Goal: Communication & Community: Share content

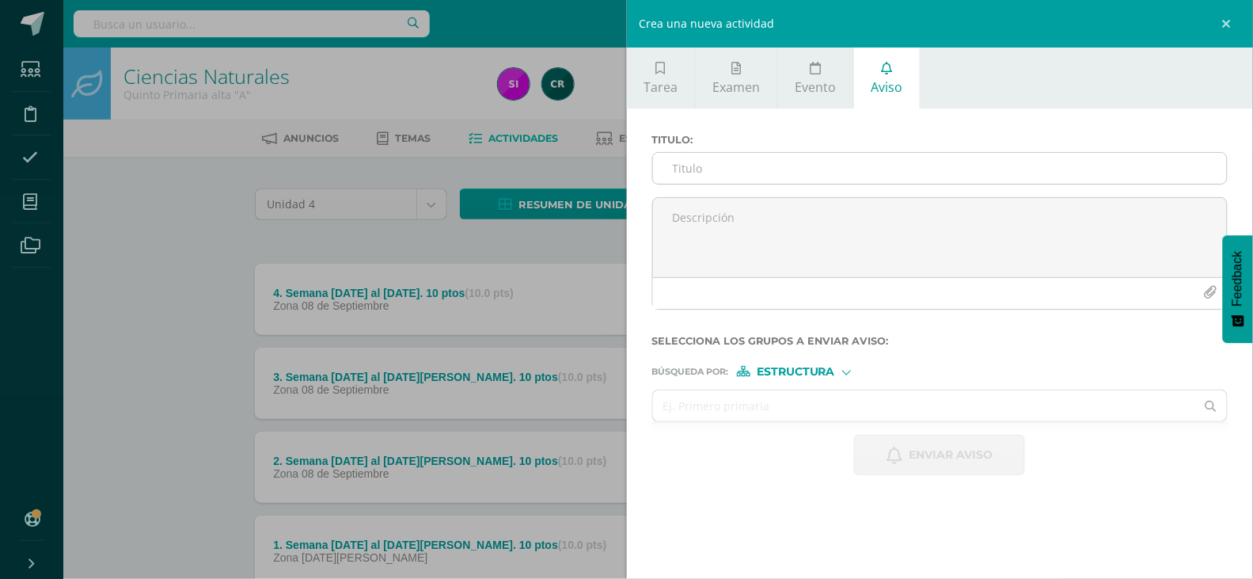
click at [853, 153] on input "Titulo :" at bounding box center [940, 168] width 575 height 31
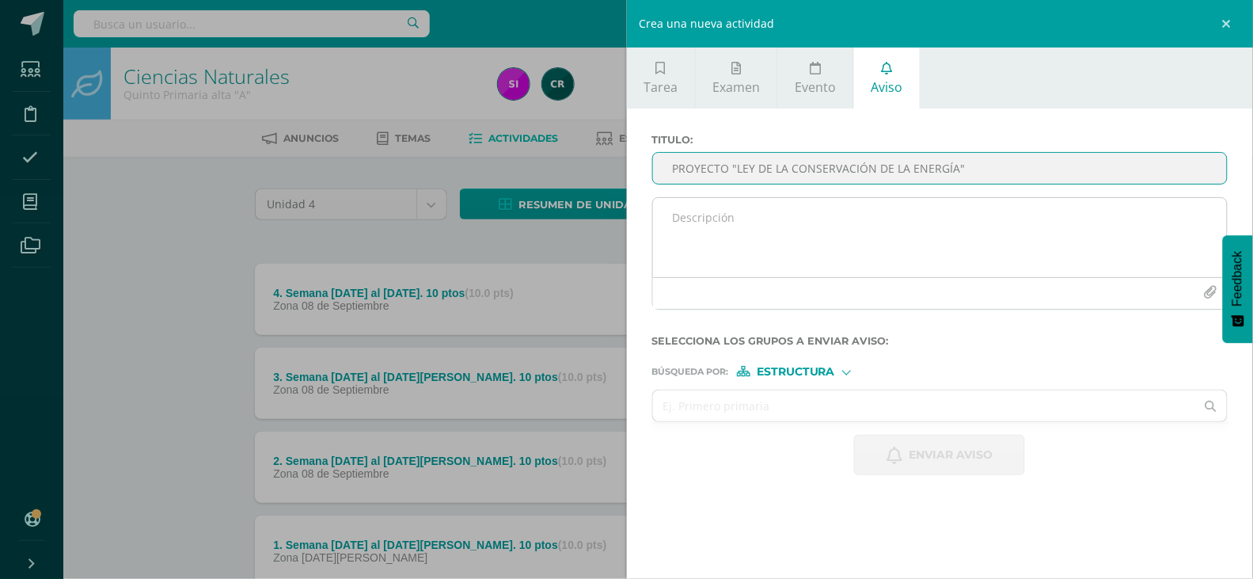
type input "PROYECTO "LEY DE LA CONSERVACIÓN DE LA ENERGÍA""
click at [869, 249] on textarea at bounding box center [940, 237] width 575 height 79
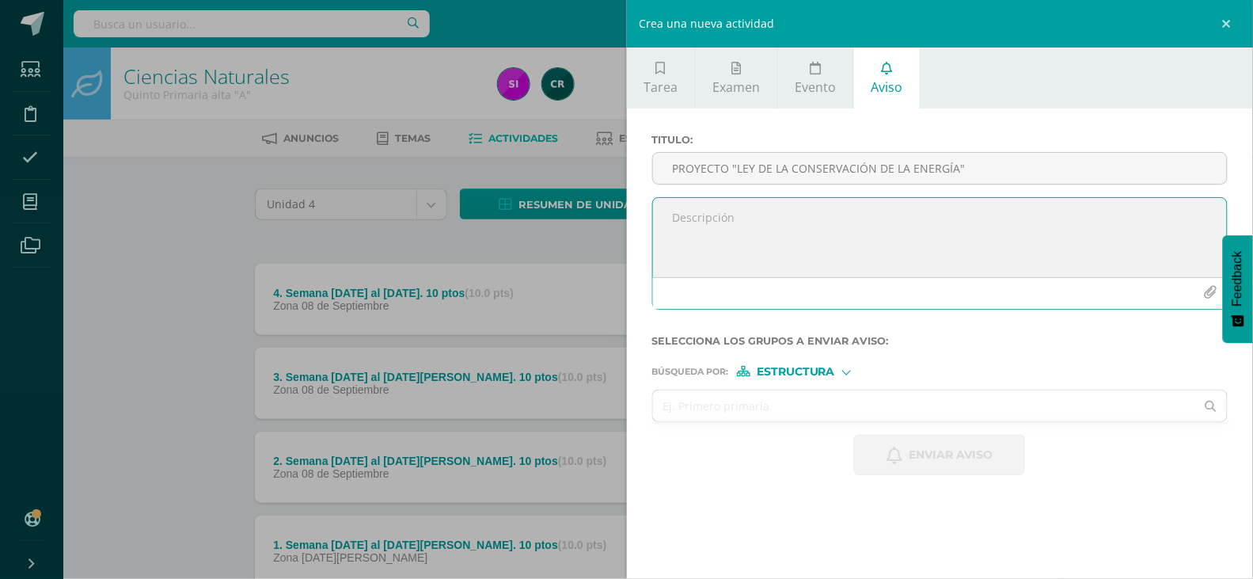
click at [732, 236] on textarea at bounding box center [940, 237] width 575 height 79
paste textarea "Loremipsu dolors am consect: Adipisc el seddoei tempor. Inc utlabor etd mag ali…"
click at [865, 263] on textarea at bounding box center [940, 237] width 575 height 79
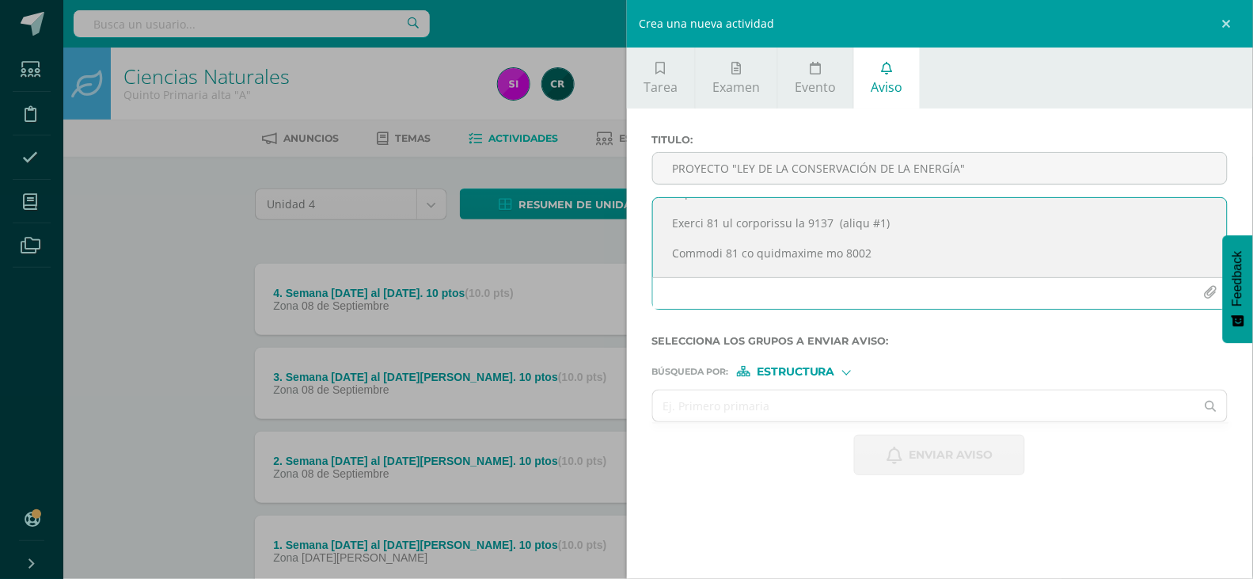
click at [850, 245] on textarea at bounding box center [940, 237] width 575 height 79
paste textarea "(grupo #1)"
click at [903, 259] on textarea at bounding box center [940, 237] width 575 height 79
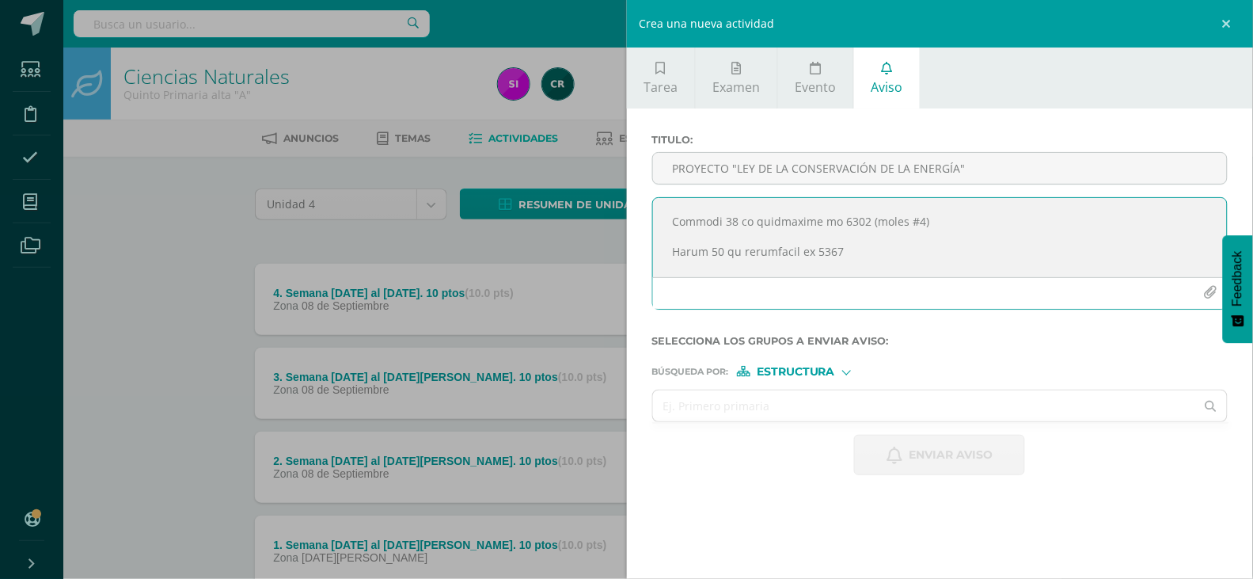
paste textarea "(grupo #1)"
type textarea "Loremipsu dolors am consect: Adipisc el seddoei tempor. Inc utlabor etd mag ali…"
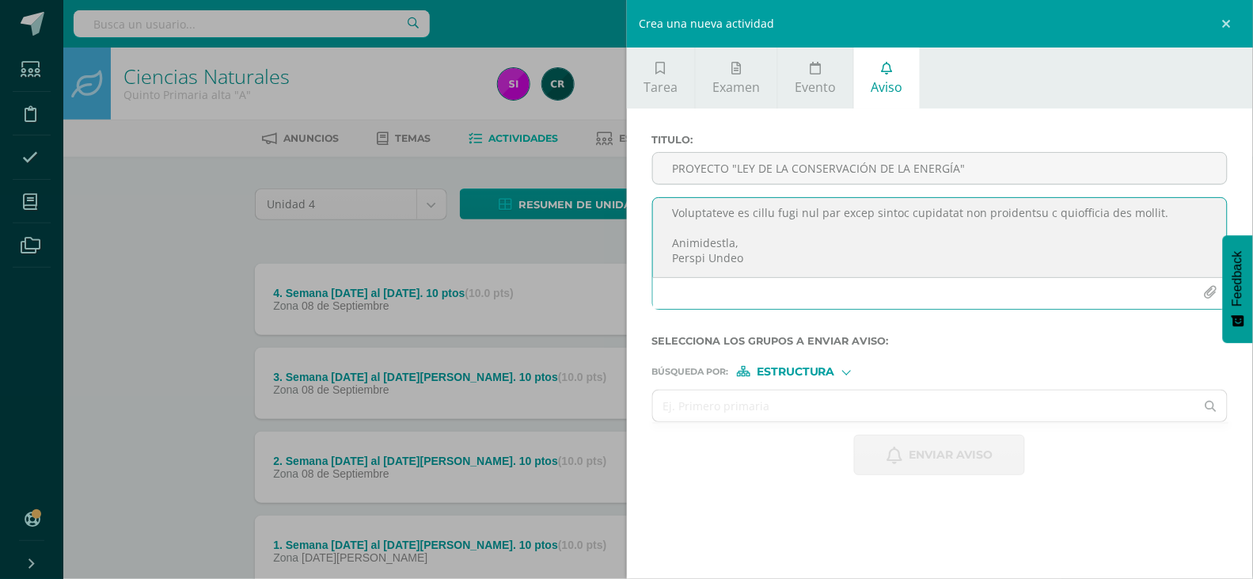
click at [1213, 297] on icon "button" at bounding box center [1210, 292] width 13 height 13
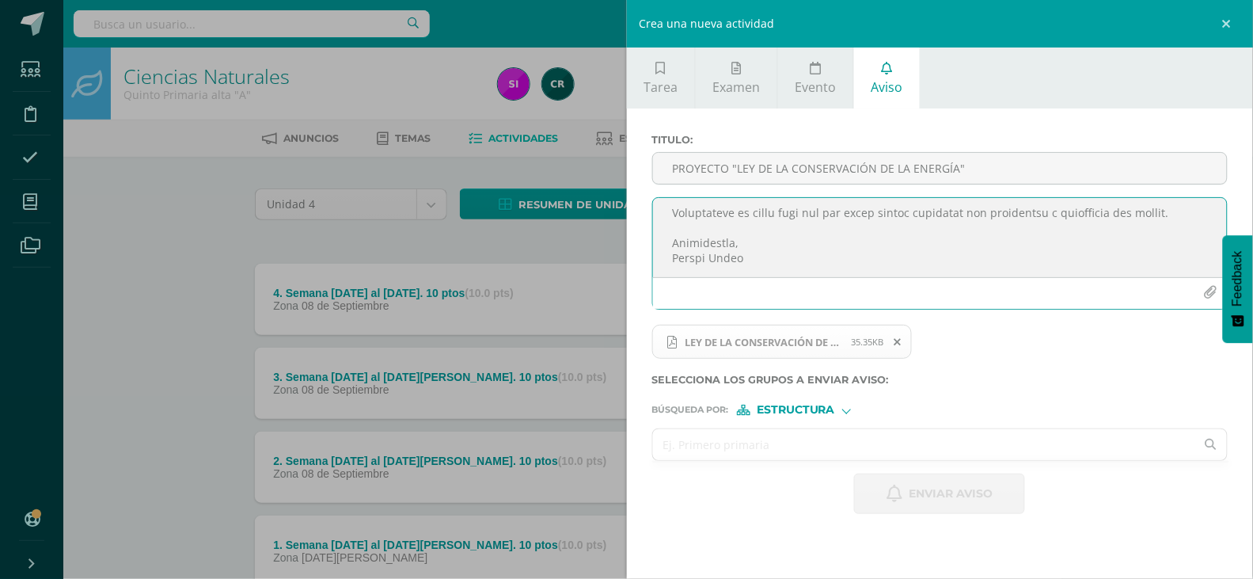
click at [808, 449] on input "text" at bounding box center [924, 444] width 543 height 31
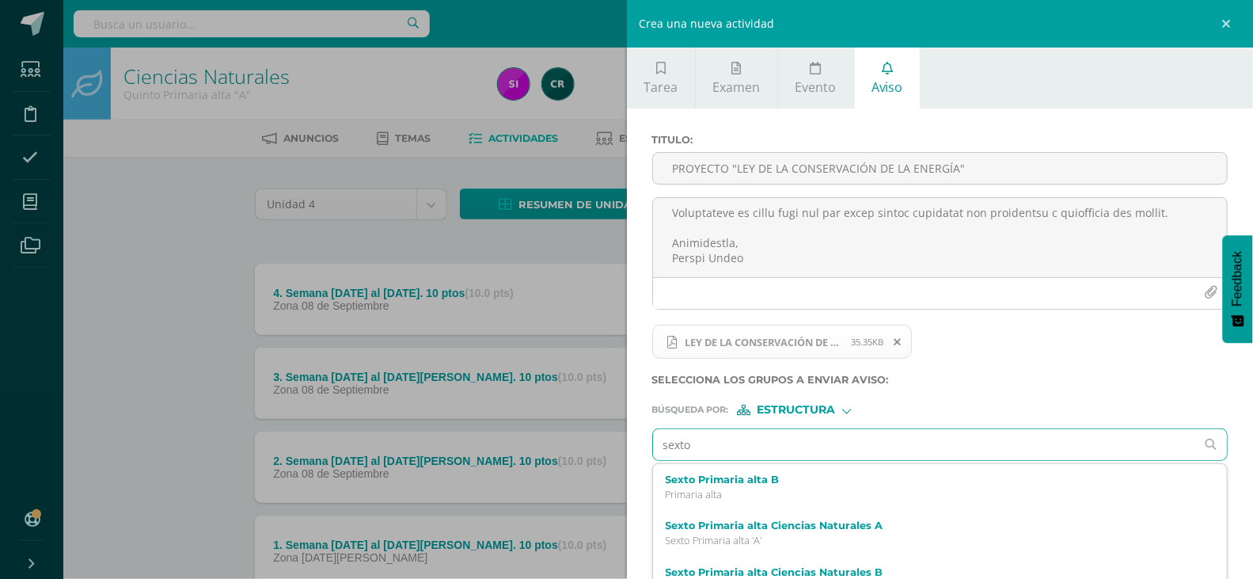
type input "sexto"
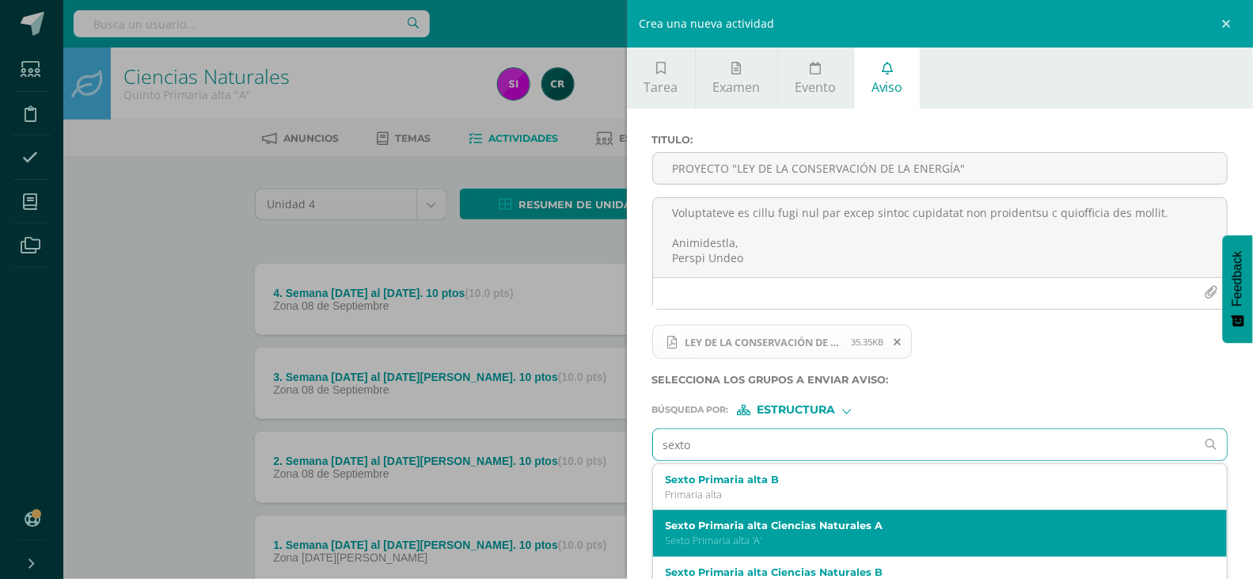
click at [789, 520] on label "Sexto Primaria alta Ciencias Naturales A" at bounding box center [928, 525] width 525 height 12
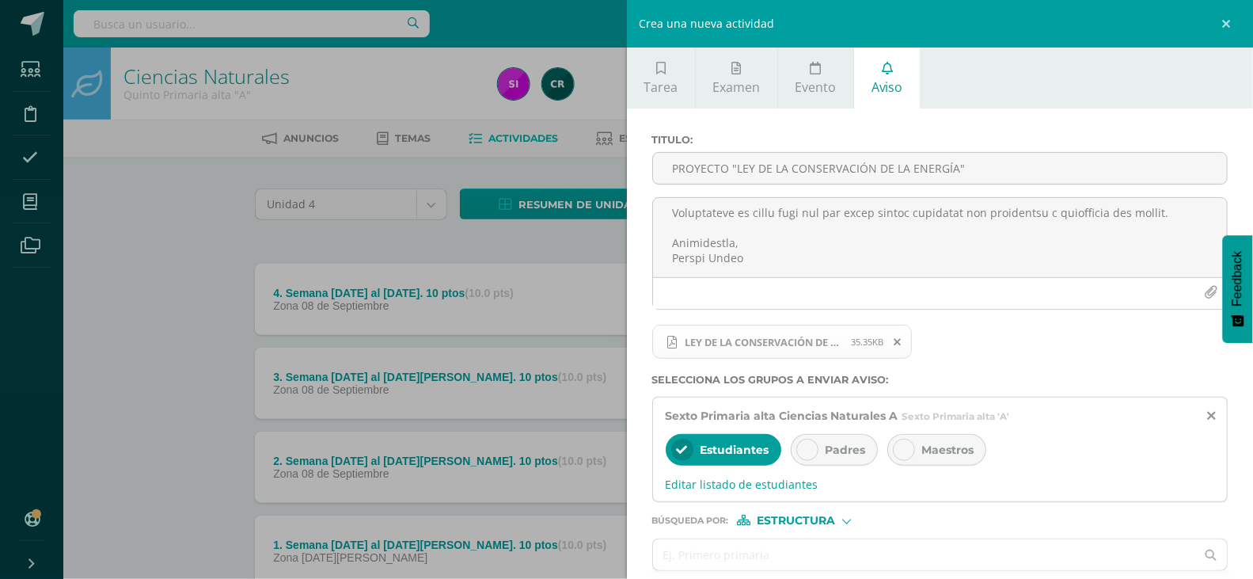
click at [848, 450] on span "Padres" at bounding box center [846, 450] width 40 height 14
click at [911, 455] on div at bounding box center [904, 450] width 22 height 22
click at [1250, 541] on div "Titulo : PROYECTO "LEY DE LA CONSERVACIÓN DE LA ENERGÍA" LEY DE LA CONSERVACIÓN…" at bounding box center [940, 378] width 627 height 541
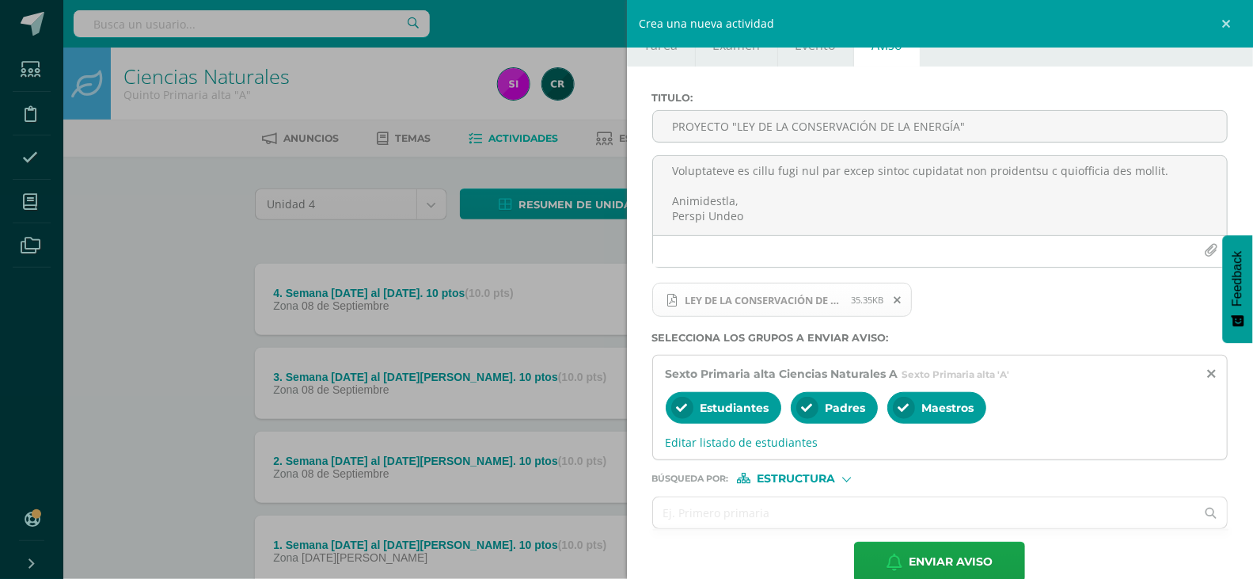
scroll to position [74, 0]
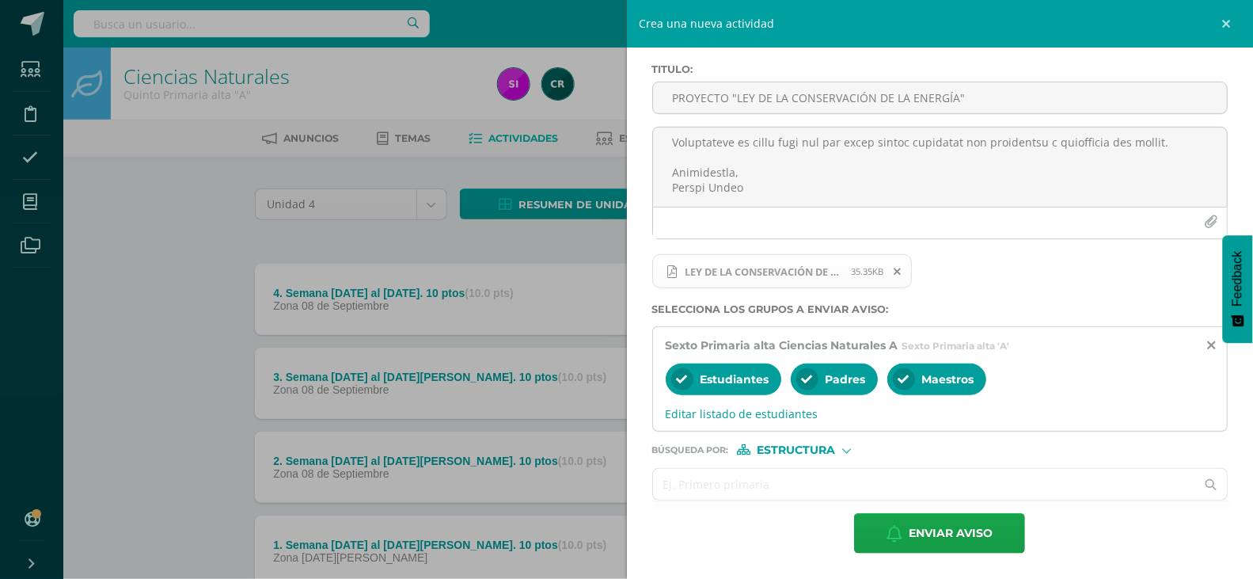
click at [1127, 494] on input "text" at bounding box center [924, 484] width 543 height 31
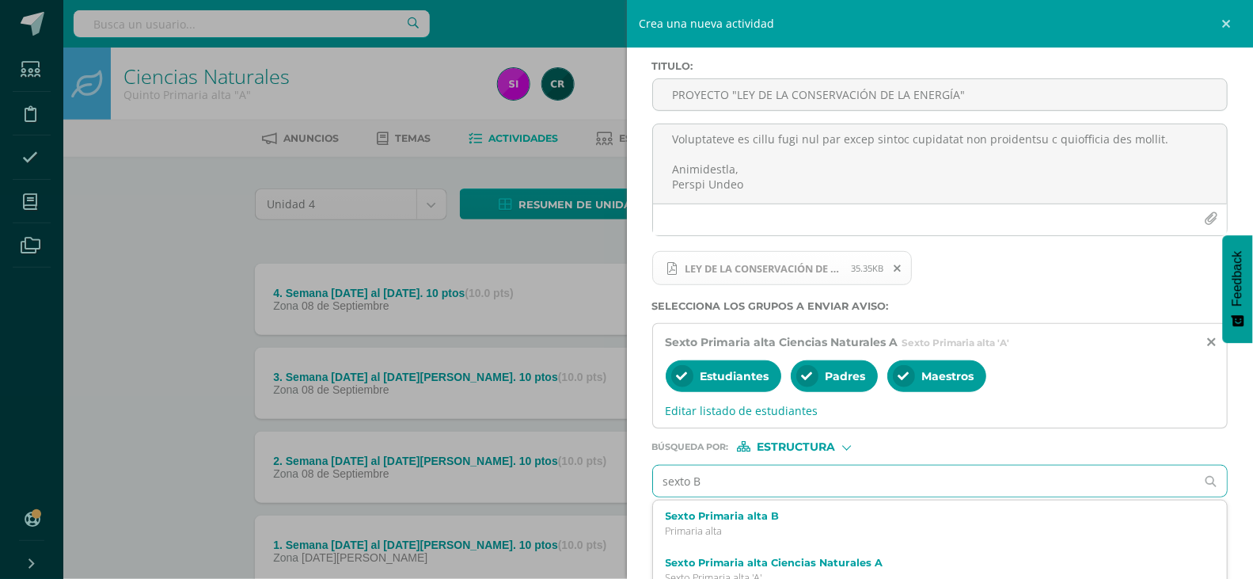
type input "sexto B"
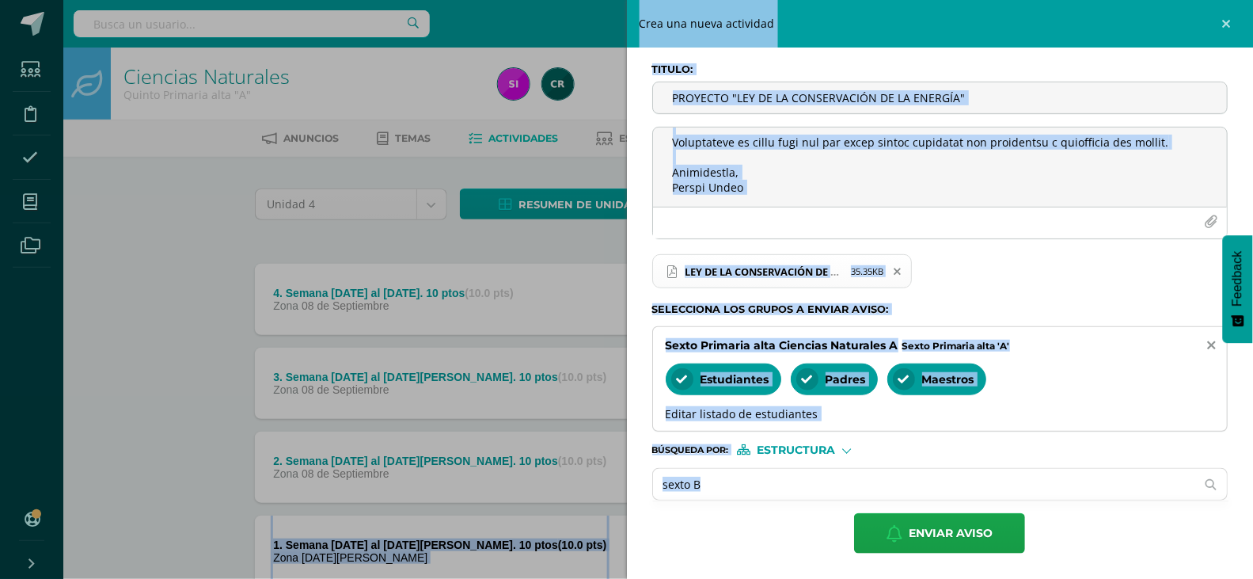
drag, startPoint x: 1241, startPoint y: 458, endPoint x: 1244, endPoint y: 488, distance: 30.2
click at [1244, 488] on html "Estudiantes Disciplina Asistencia Mis cursos Archivos Soporte Centro de ayuda Ú…" at bounding box center [626, 346] width 1253 height 692
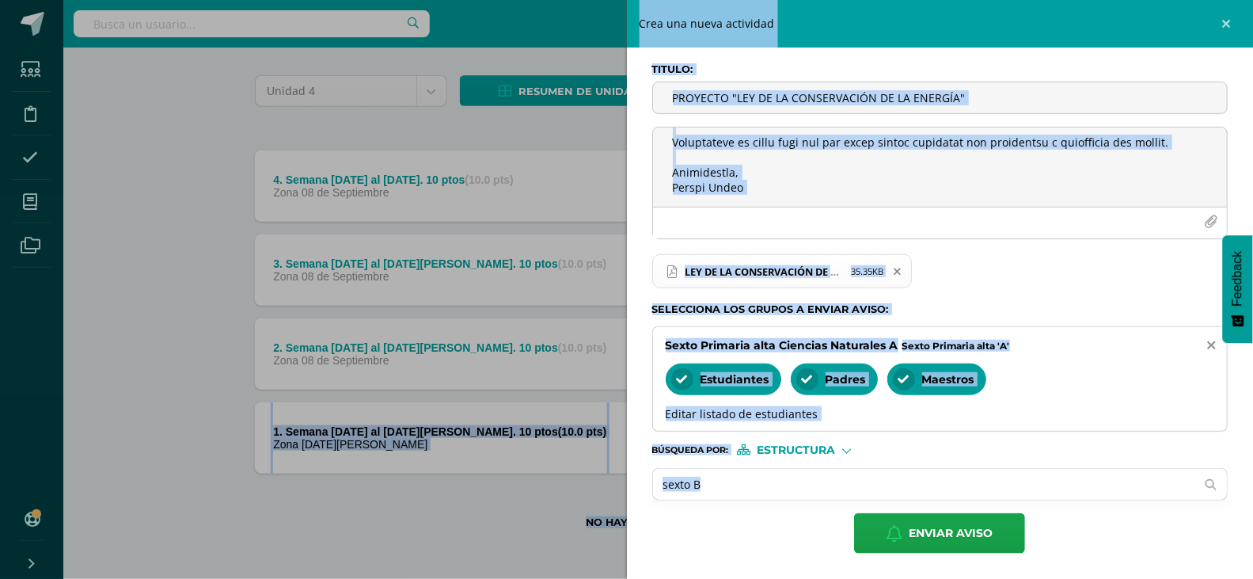
scroll to position [116, 0]
click at [1133, 459] on form "Titulo : PROYECTO "LEY DE LA CONSERVACIÓN DE LA ENERGÍA" LEY DE LA CONSERVACIÓN…" at bounding box center [940, 308] width 576 height 490
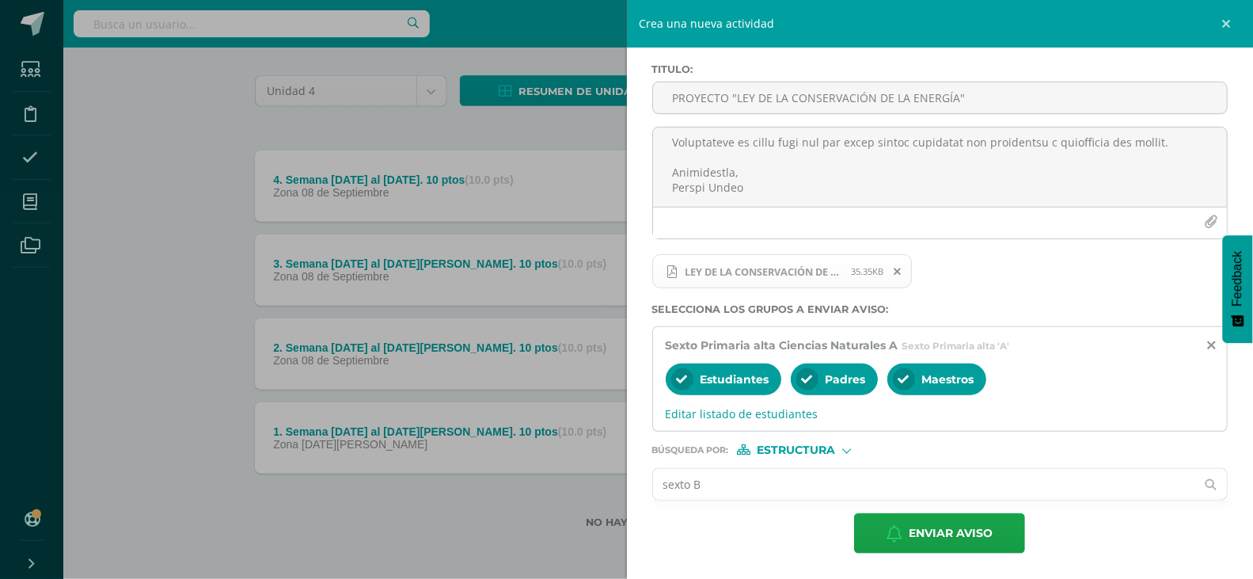
click at [915, 485] on input "sexto B" at bounding box center [924, 484] width 543 height 31
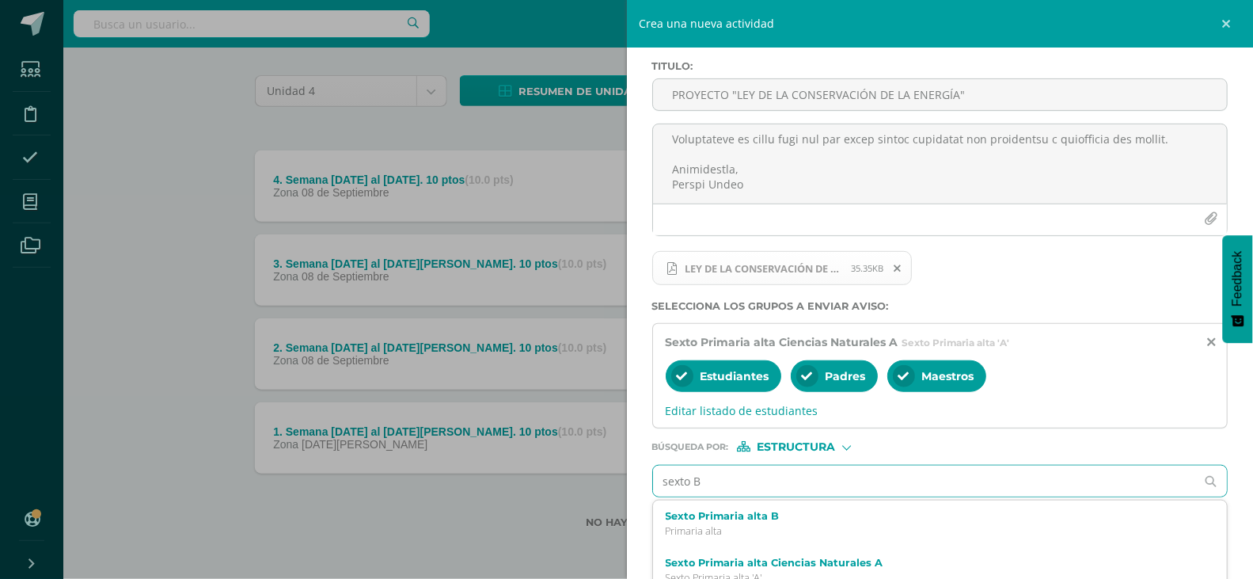
click at [1234, 520] on div "Titulo : PROYECTO "LEY DE LA CONSERVACIÓN DE LA ENERGÍA" LEY DE LA CONSERVACIÓN…" at bounding box center [940, 305] width 627 height 541
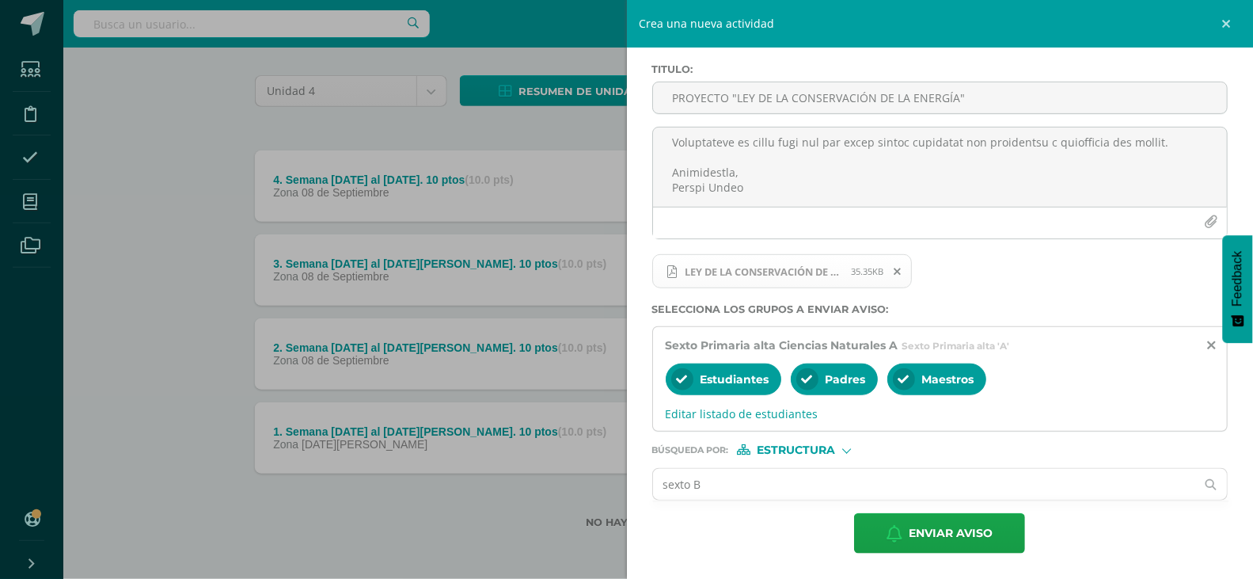
click at [1231, 495] on div "Titulo : PROYECTO "LEY DE LA CONSERVACIÓN DE LA ENERGÍA" LEY DE LA CONSERVACIÓN…" at bounding box center [940, 308] width 627 height 541
click at [1032, 482] on input "sexto B" at bounding box center [924, 484] width 543 height 31
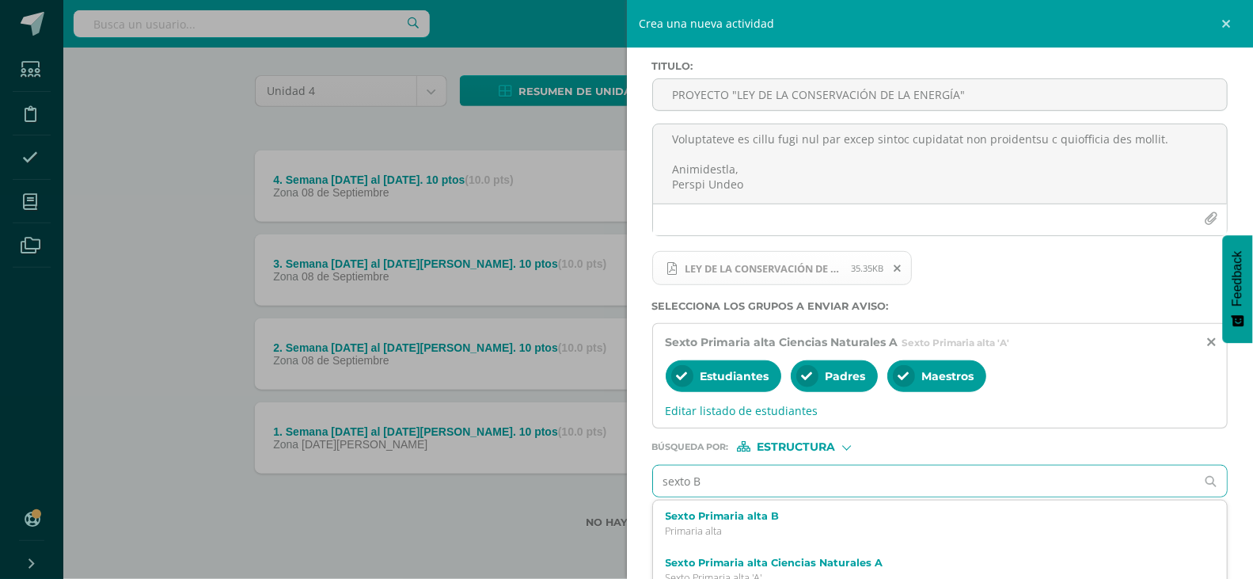
click at [1242, 562] on div "Titulo : PROYECTO "LEY DE LA CONSERVACIÓN DE LA ENERGÍA" LEY DE LA CONSERVACIÓN…" at bounding box center [940, 305] width 627 height 541
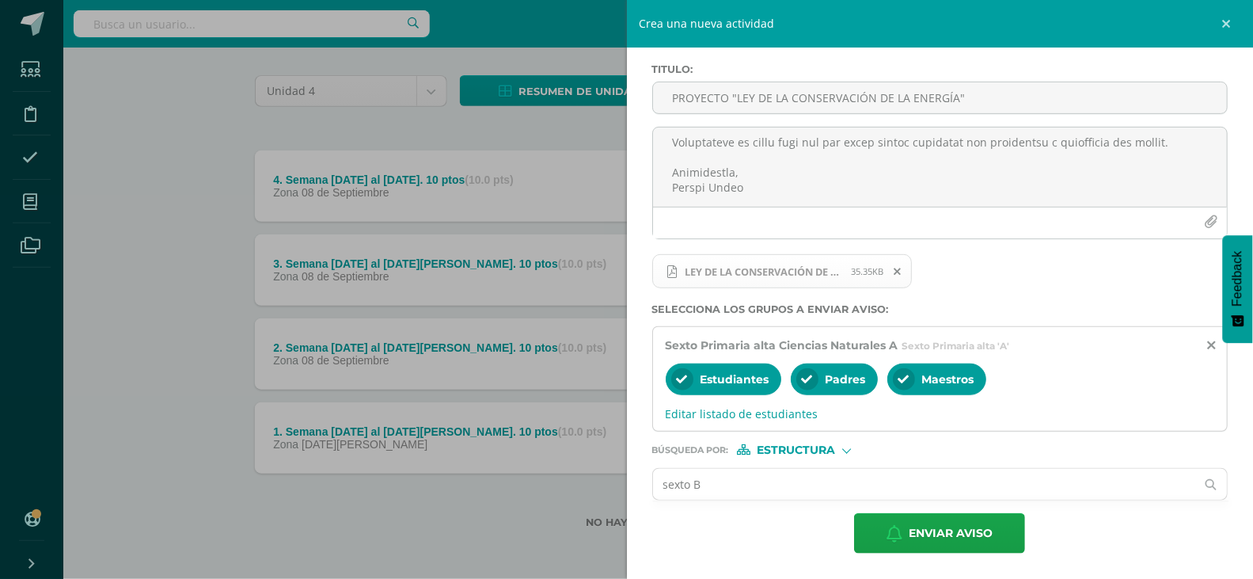
click at [1245, 196] on div "Titulo : PROYECTO "LEY DE LA CONSERVACIÓN DE LA ENERGÍA" LEY DE LA CONSERVACIÓN…" at bounding box center [940, 308] width 627 height 541
click at [786, 489] on input "sexto B" at bounding box center [924, 484] width 543 height 31
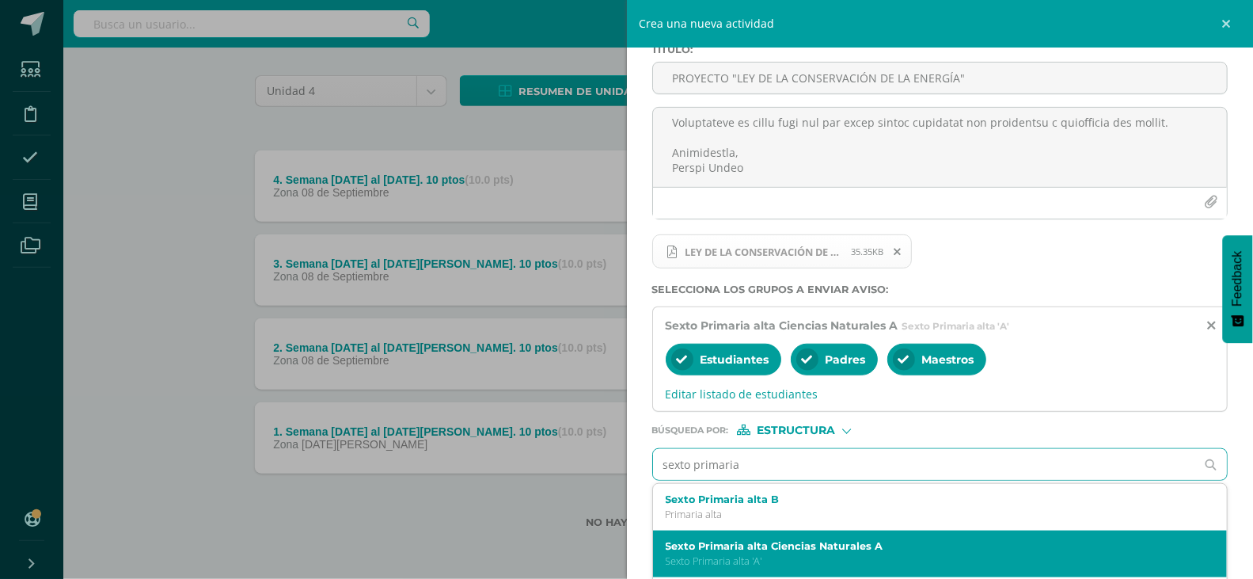
type input "sexto primaria"
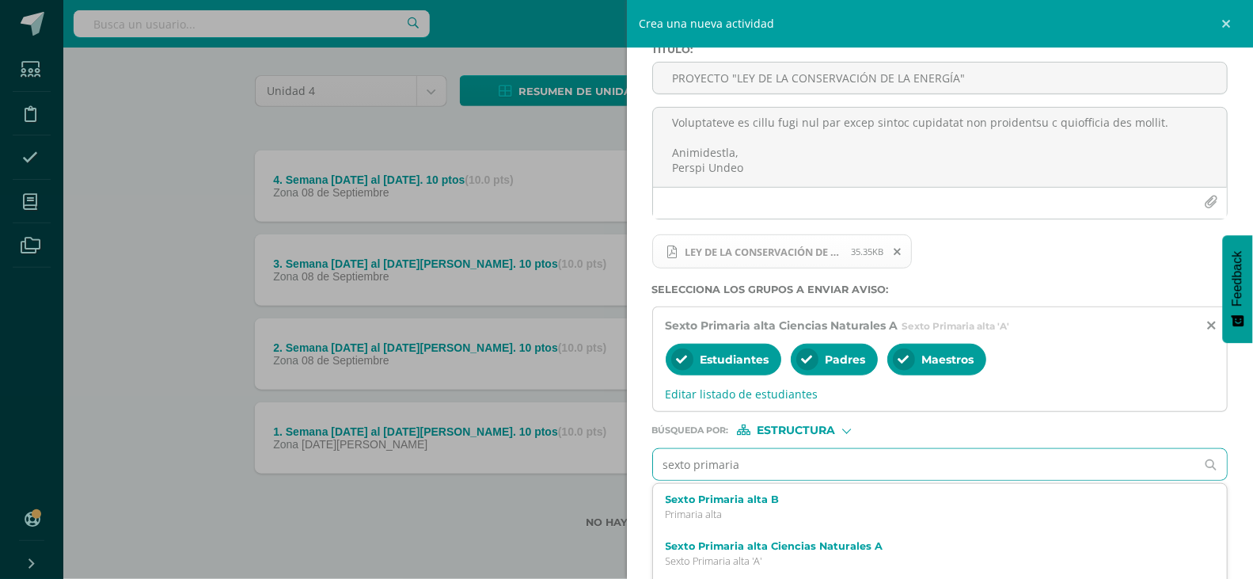
click at [1237, 539] on div "Titulo : PROYECTO "LEY DE LA CONSERVACIÓN DE LA ENERGÍA" LEY DE LA CONSERVACIÓN…" at bounding box center [940, 288] width 627 height 541
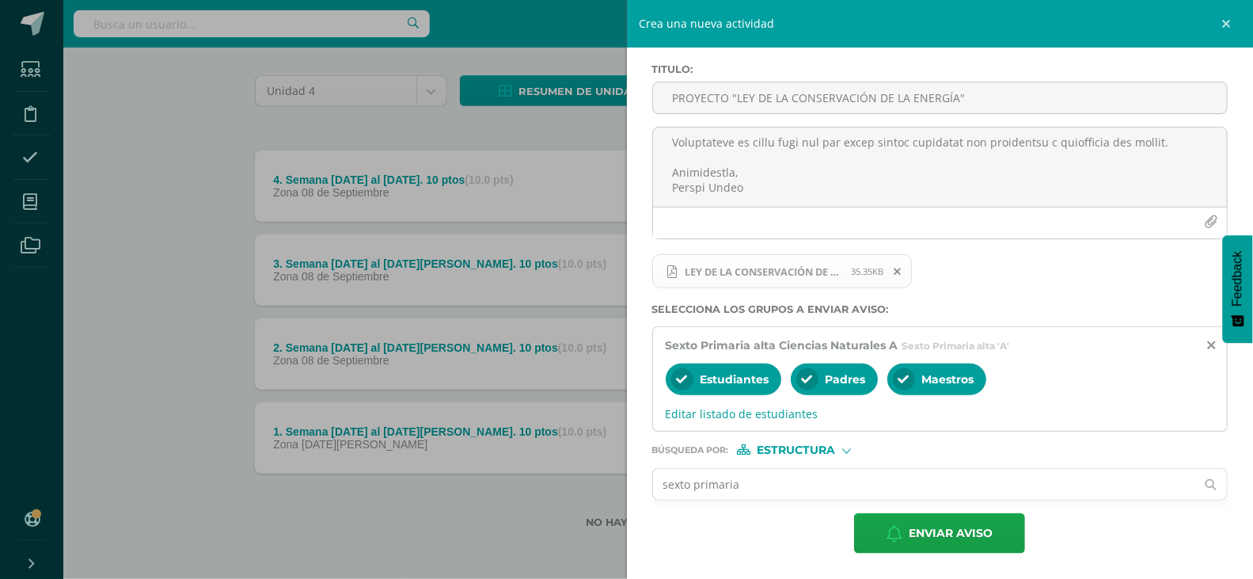
scroll to position [74, 0]
click at [1226, 544] on div "Enviar aviso" at bounding box center [940, 533] width 576 height 40
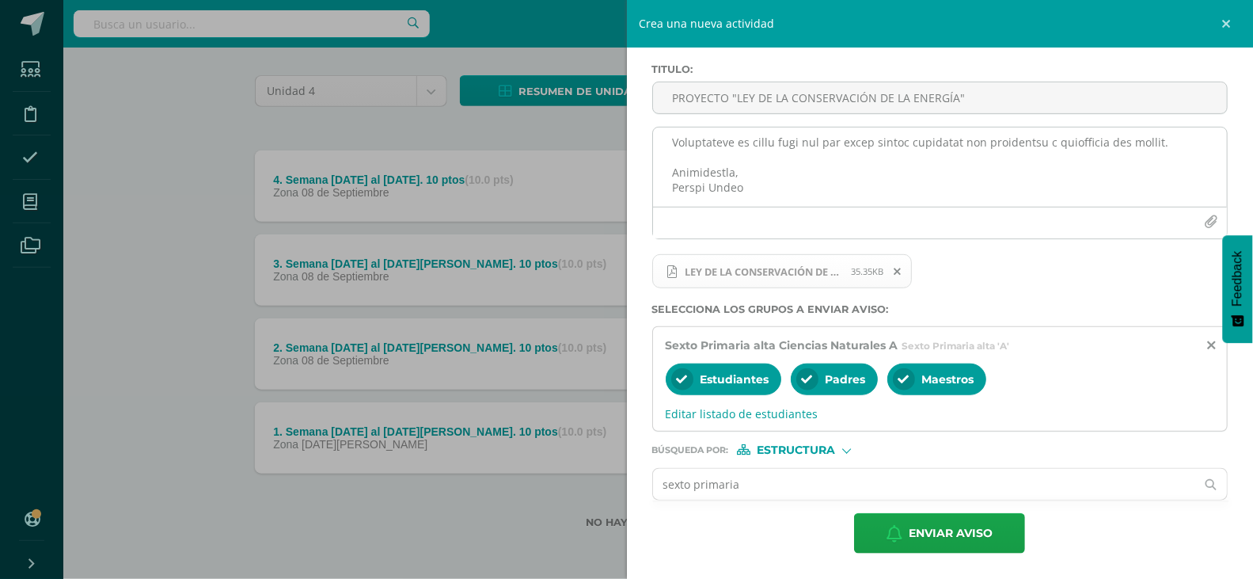
click at [751, 190] on textarea at bounding box center [940, 166] width 575 height 79
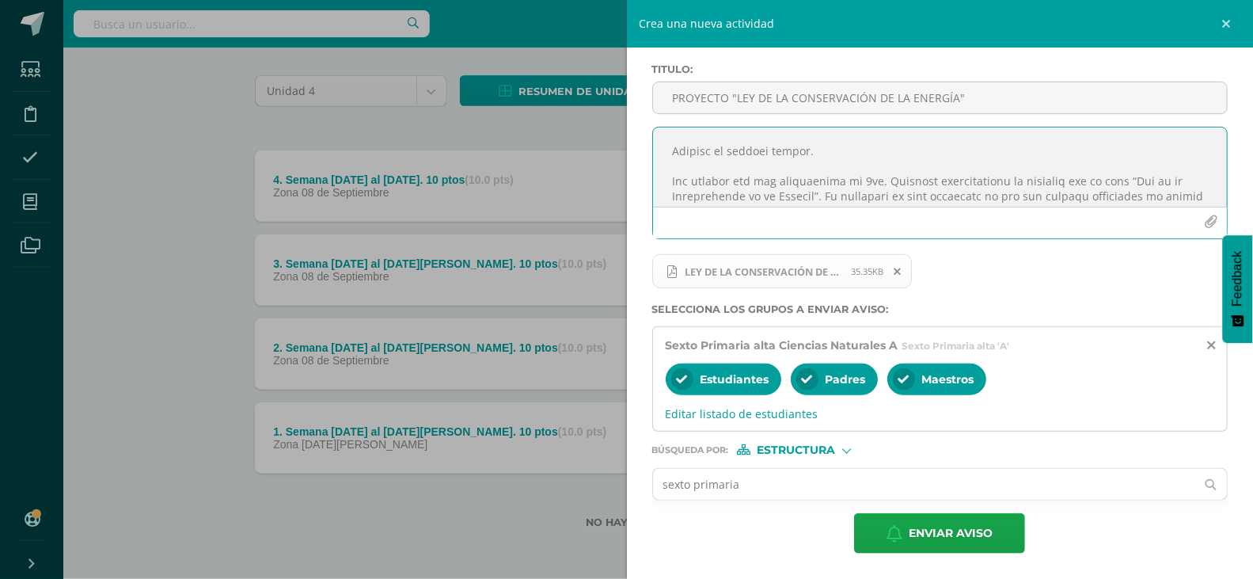
scroll to position [10, 0]
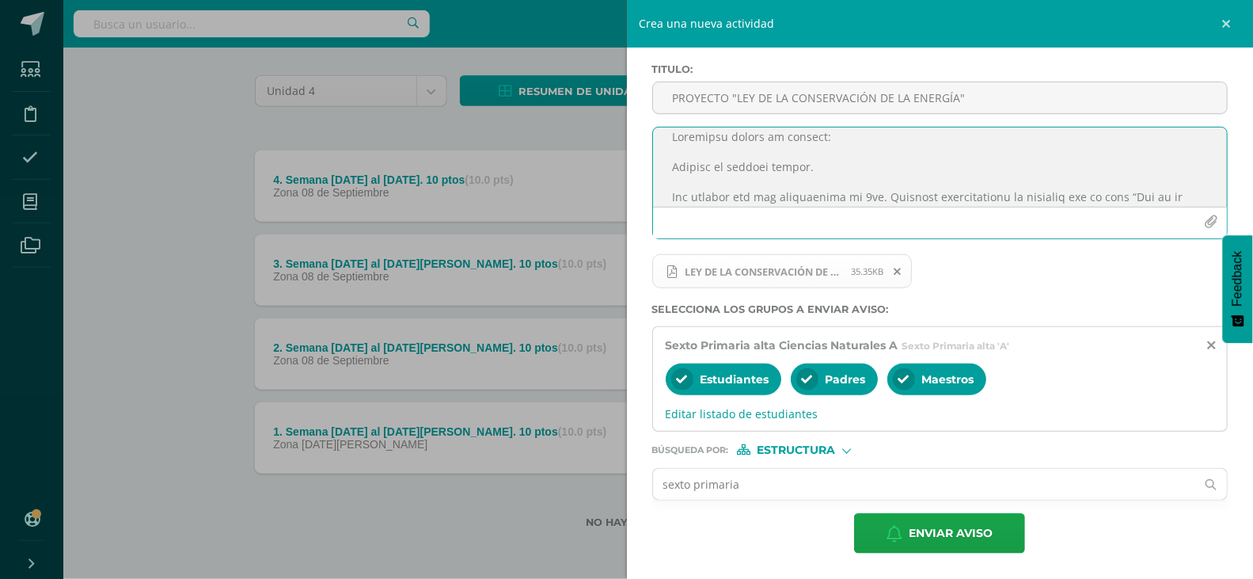
click at [812, 449] on span "Estructura" at bounding box center [796, 450] width 78 height 9
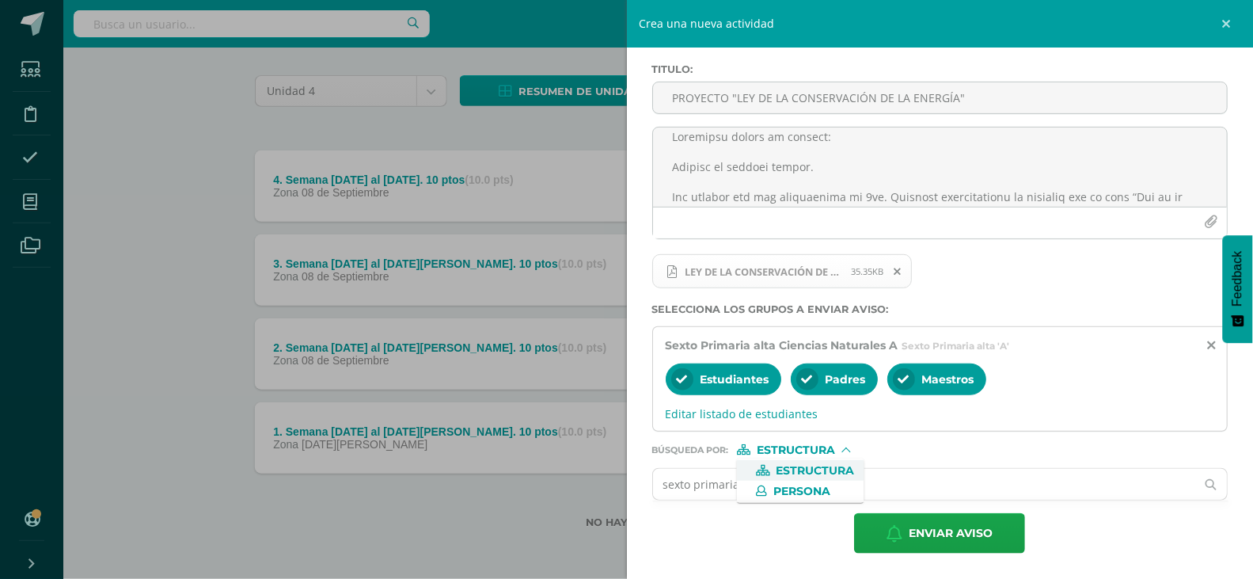
click at [818, 466] on span "Estructura" at bounding box center [816, 470] width 78 height 9
click at [837, 479] on input "sexto primaria" at bounding box center [924, 484] width 543 height 31
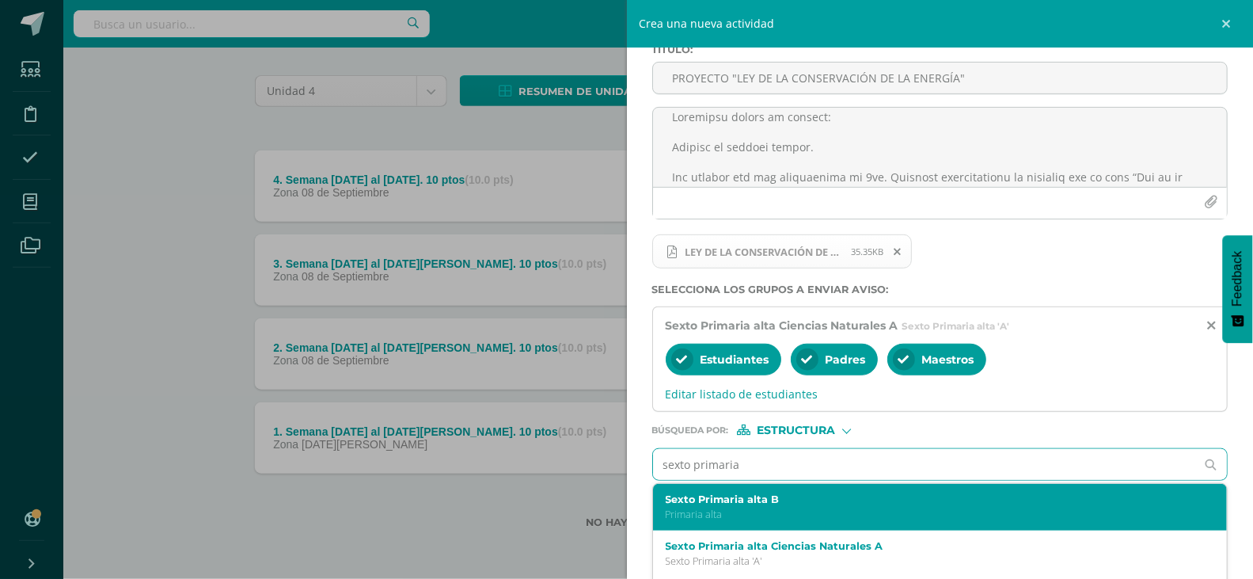
click at [791, 502] on label "Sexto Primaria alta B" at bounding box center [928, 499] width 525 height 12
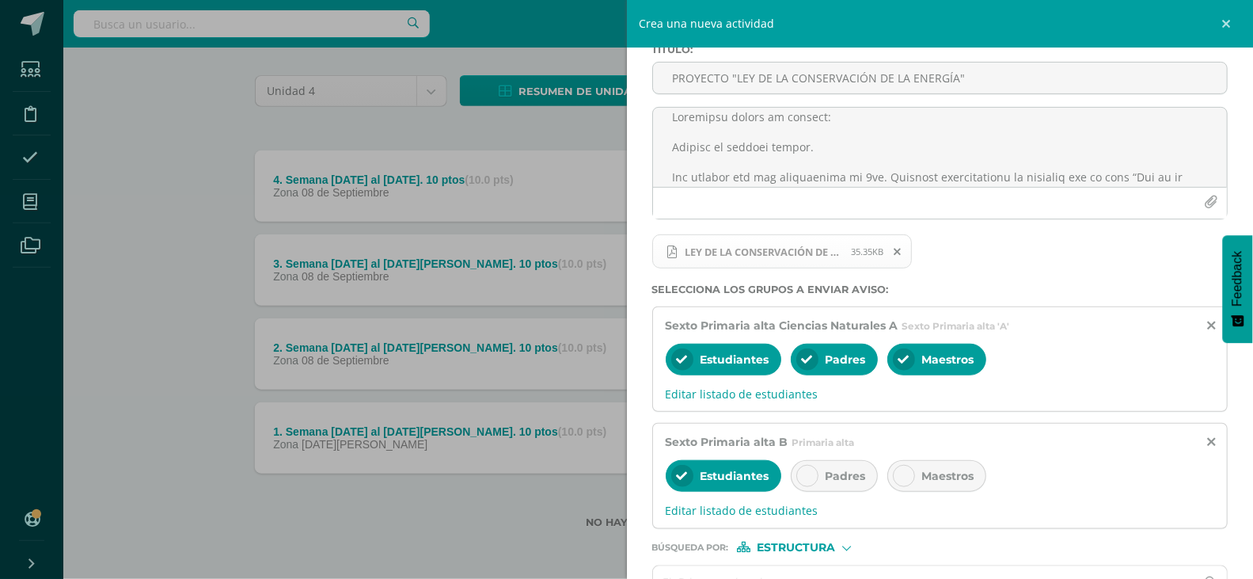
click at [821, 477] on div "Padres" at bounding box center [834, 476] width 87 height 32
click at [906, 487] on div at bounding box center [904, 476] width 22 height 22
click at [1196, 549] on label "Búsqueda por : Estructura Estructura Persona" at bounding box center [940, 547] width 576 height 11
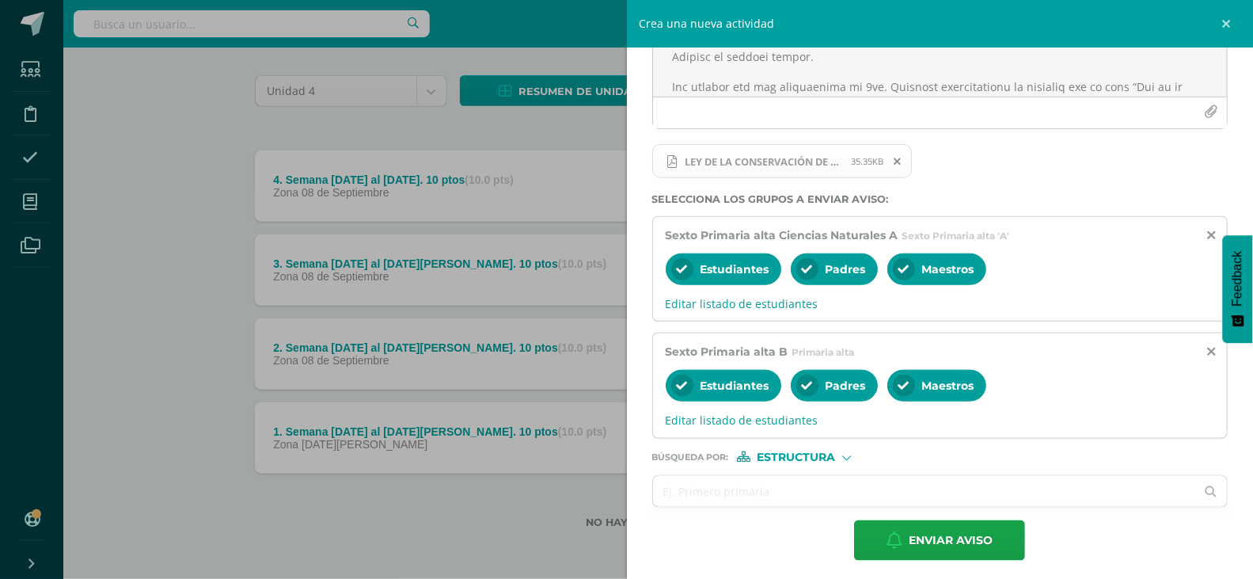
scroll to position [192, 0]
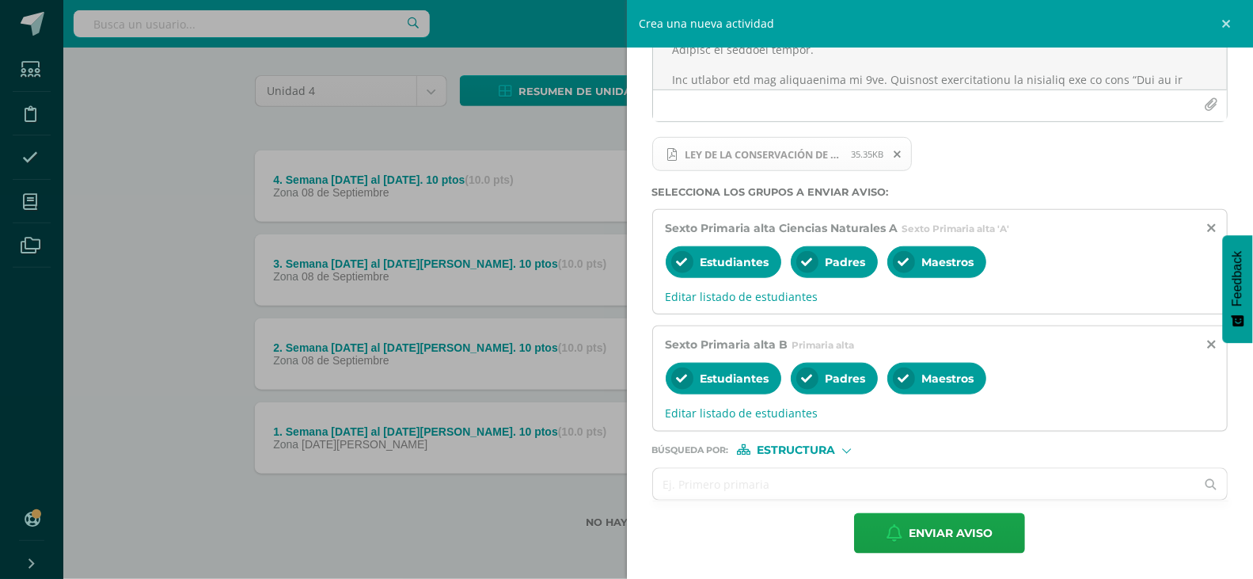
click at [810, 443] on div "Búsqueda por : Estructura Estructura Persona" at bounding box center [940, 444] width 576 height 24
click at [810, 457] on form "Titulo : PROYECTO "LEY DE LA CONSERVACIÓN DE LA ENERGÍA" LEY DE LA CONSERVACIÓN…" at bounding box center [940, 249] width 576 height 607
click at [810, 448] on span "Estructura" at bounding box center [796, 450] width 78 height 9
click at [811, 487] on span "Persona" at bounding box center [802, 491] width 57 height 9
click at [811, 484] on input "text" at bounding box center [924, 484] width 543 height 31
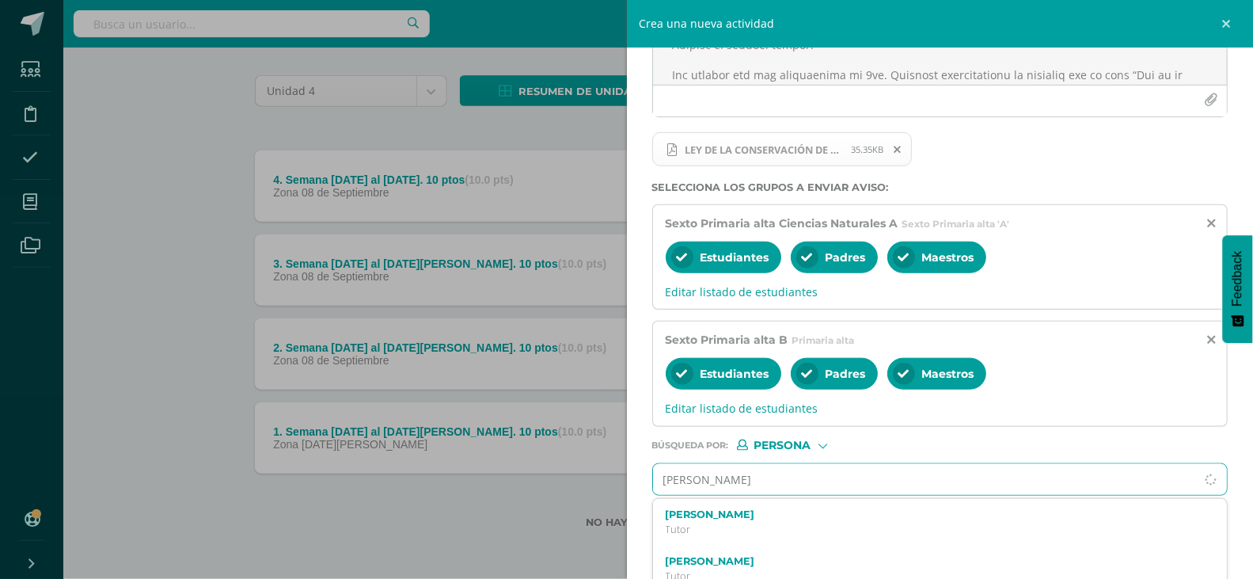
type input "[PERSON_NAME]"
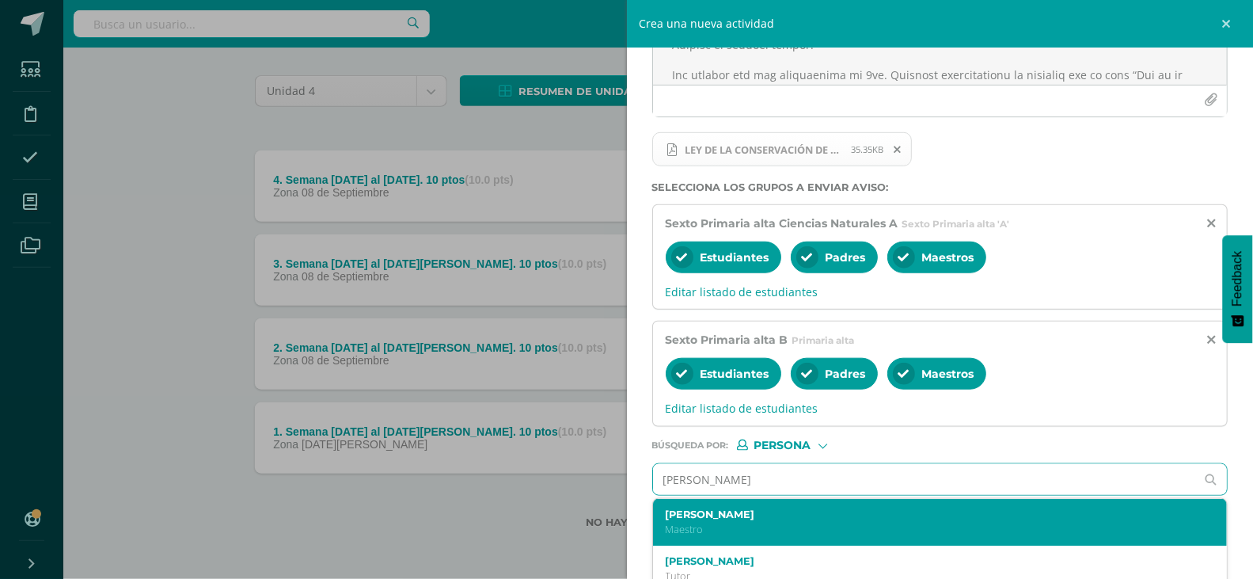
click at [816, 514] on label "[PERSON_NAME]" at bounding box center [928, 514] width 525 height 12
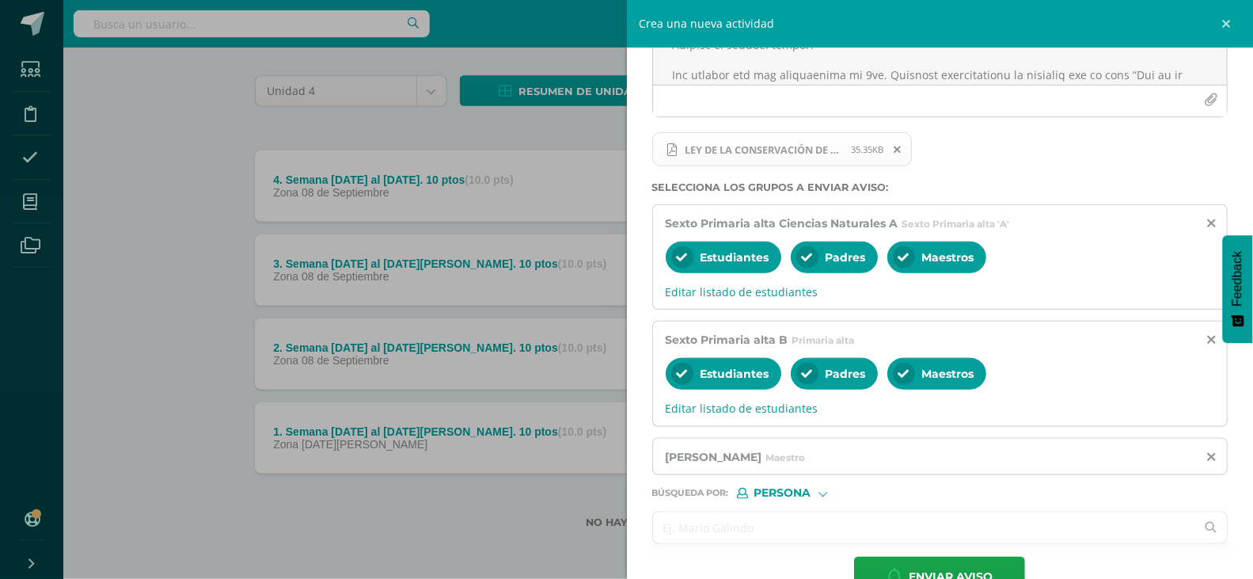
click at [800, 527] on input "text" at bounding box center [924, 527] width 543 height 31
type input "a"
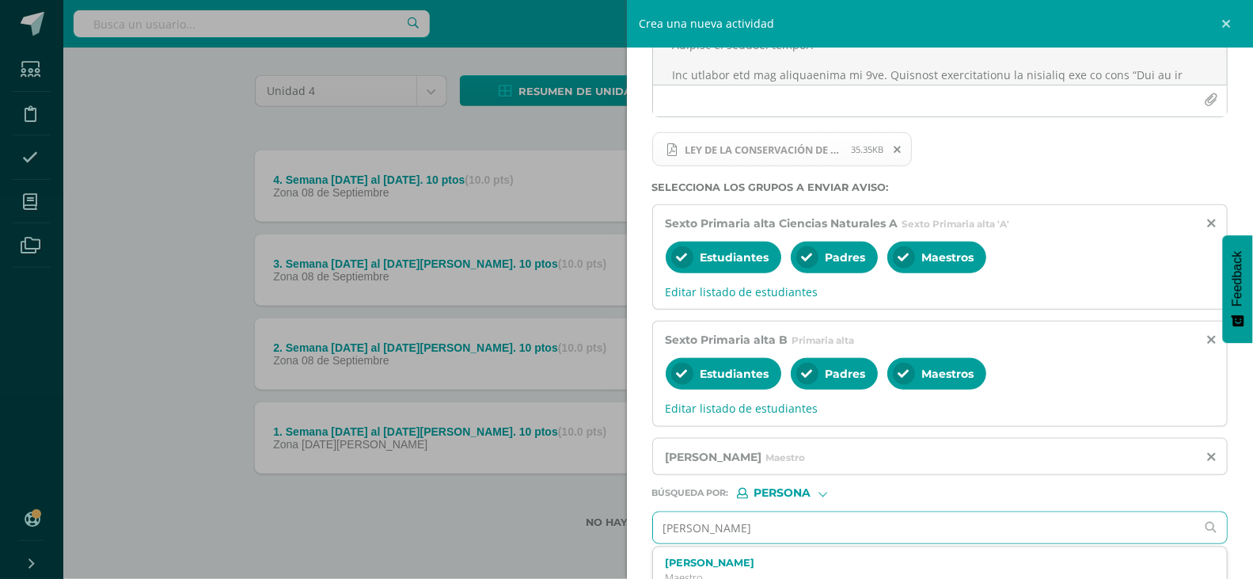
type input "[PERSON_NAME]"
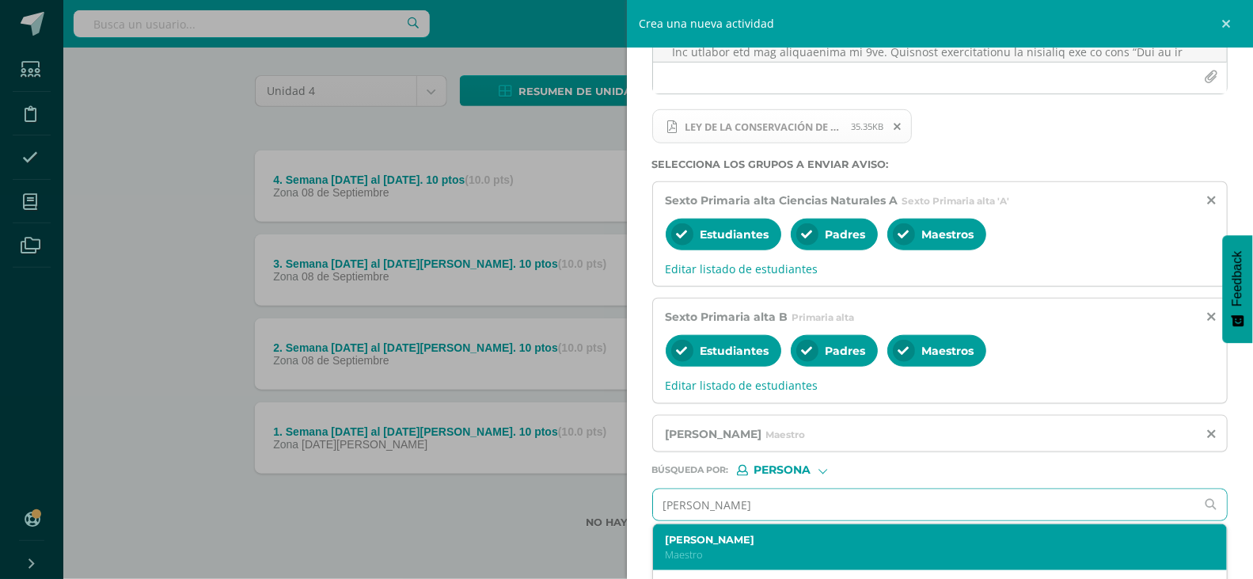
click at [778, 556] on p "Maestro" at bounding box center [928, 554] width 525 height 13
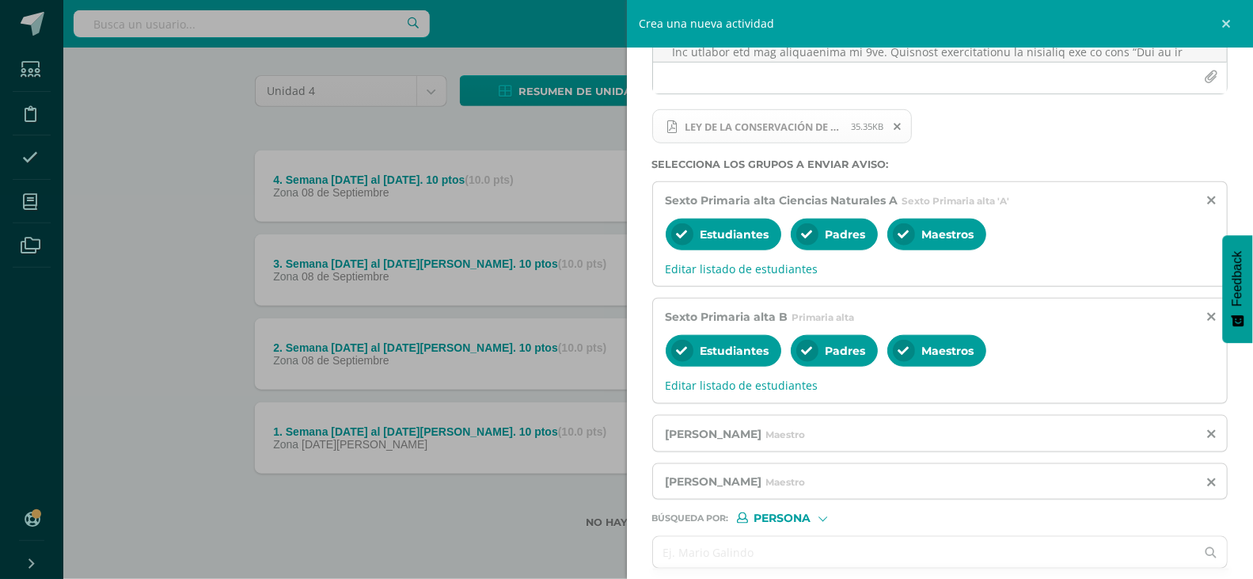
click at [1239, 527] on div "Titulo : PROYECTO "LEY DE LA CONSERVACIÓN DE LA ENERGÍA" LEY DE LA CONSERVACIÓN…" at bounding box center [940, 270] width 627 height 754
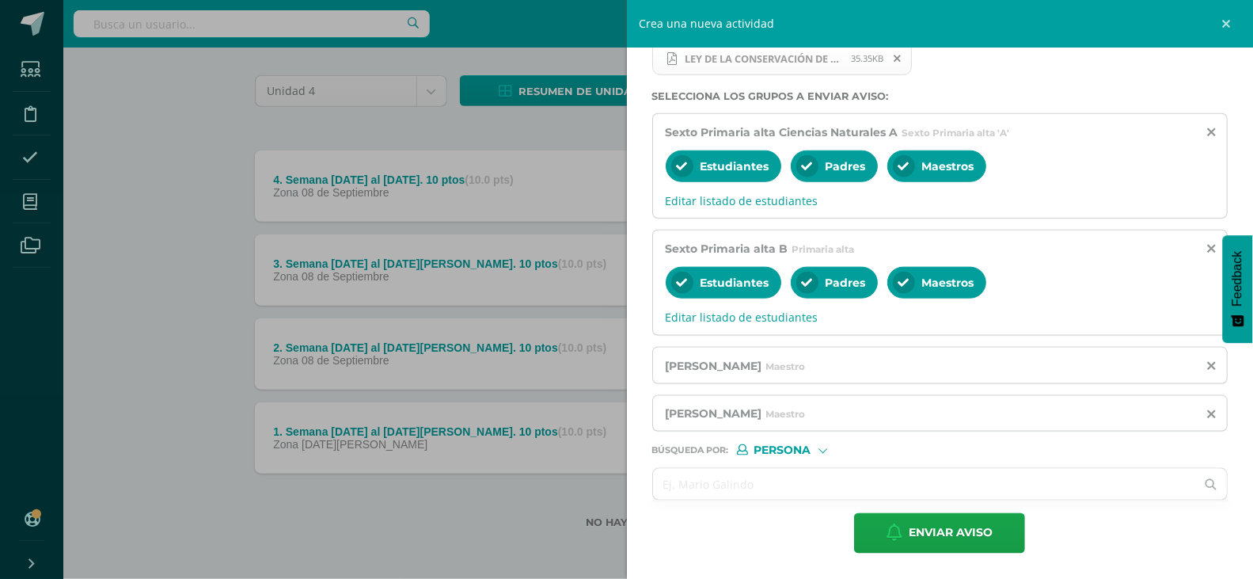
scroll to position [290, 0]
click at [962, 540] on span "Enviar aviso" at bounding box center [951, 533] width 84 height 39
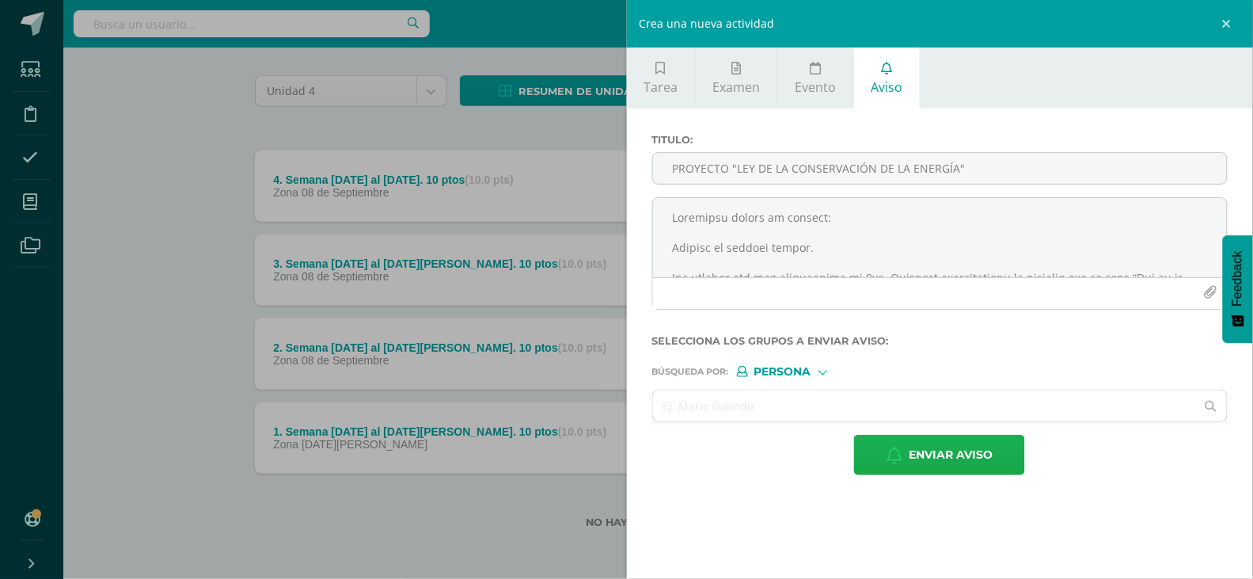
scroll to position [0, 0]
